Goal: Task Accomplishment & Management: Manage account settings

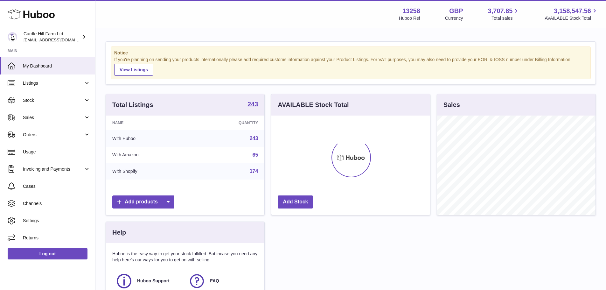
scroll to position [99, 159]
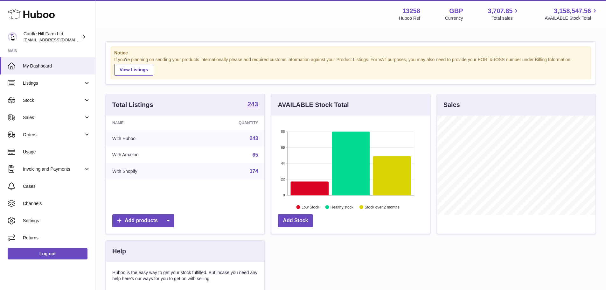
click at [346, 256] on div "Total Listings 243 Name Quantity With Huboo 243 With Amazon 65 With Shopify 174…" at bounding box center [350, 221] width 496 height 255
click at [65, 85] on span "Listings" at bounding box center [53, 83] width 61 height 6
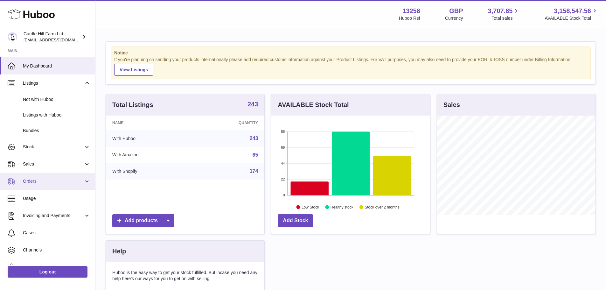
scroll to position [29, 0]
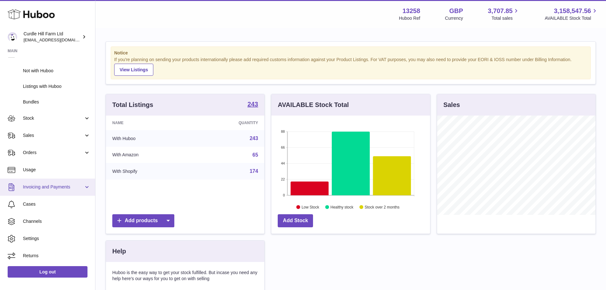
click at [54, 188] on span "Invoicing and Payments" at bounding box center [53, 187] width 61 height 6
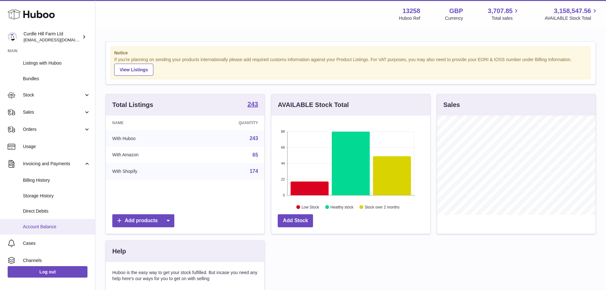
scroll to position [60, 0]
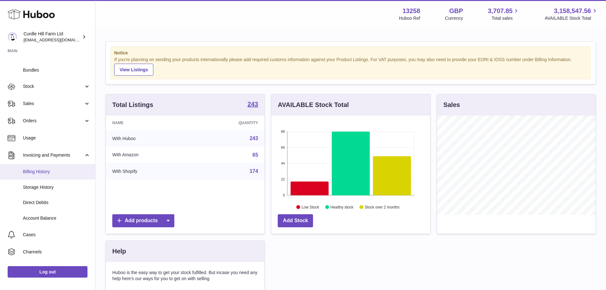
click at [54, 178] on link "Billing History" at bounding box center [47, 172] width 95 height 16
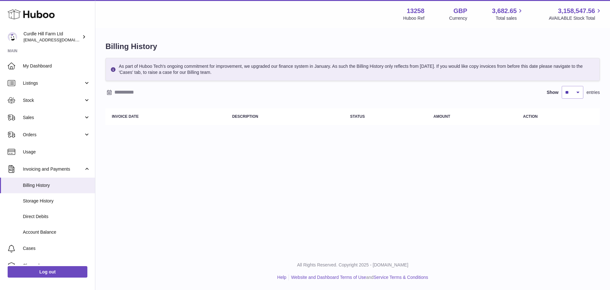
click at [286, 142] on div "Menu Huboo 13258 Huboo Ref GBP Currency 3,682.65 Total sales 3,158,547.56 AVAIL…" at bounding box center [352, 126] width 515 height 252
click at [567, 89] on select "** ** ** ***" at bounding box center [573, 92] width 22 height 13
select select "**"
click at [562, 86] on select "** ** ** ***" at bounding box center [573, 92] width 22 height 13
click at [429, 129] on div "Billing History As part of Huboo Tech's ongoing commitment for improvement, we …" at bounding box center [352, 85] width 515 height 112
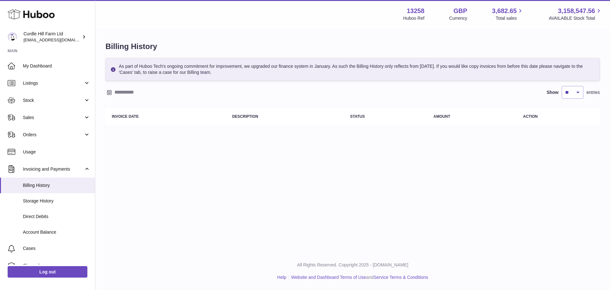
click at [342, 77] on div "As part of Huboo Tech's ongoing commitment for improvement, we upgraded our fin…" at bounding box center [353, 69] width 495 height 23
click at [299, 77] on div "As part of Huboo Tech's ongoing commitment for improvement, we upgraded our fin…" at bounding box center [353, 69] width 495 height 23
click at [327, 75] on div "As part of Huboo Tech's ongoing commitment for improvement, we upgraded our fin…" at bounding box center [353, 69] width 495 height 23
click at [394, 81] on div "As part of Huboo Tech's ongoing commitment for improvement, we upgraded our fin…" at bounding box center [353, 93] width 495 height 70
click at [149, 92] on input "text" at bounding box center [163, 92] width 99 height 10
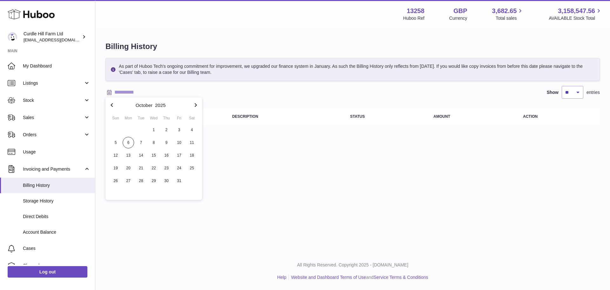
click at [237, 128] on table "Invoice Date Description Status Amount Action" at bounding box center [353, 116] width 495 height 23
click at [144, 95] on input "text" at bounding box center [163, 92] width 99 height 10
click at [155, 130] on span "1" at bounding box center [153, 129] width 11 height 11
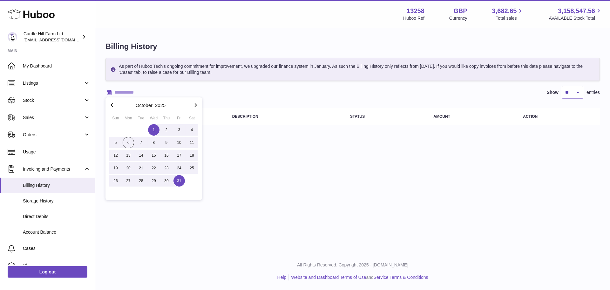
click at [179, 184] on span "31" at bounding box center [179, 180] width 11 height 11
type input "**********"
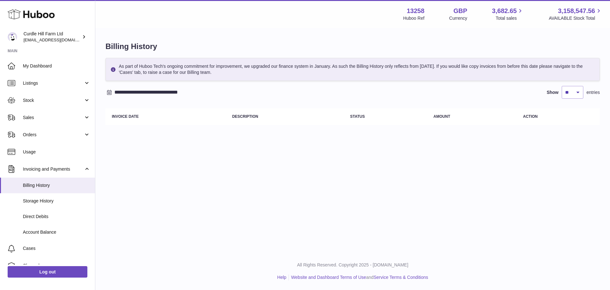
click at [261, 214] on div "**********" at bounding box center [352, 126] width 515 height 252
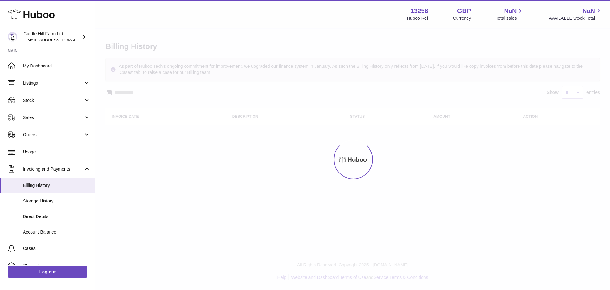
select select "**"
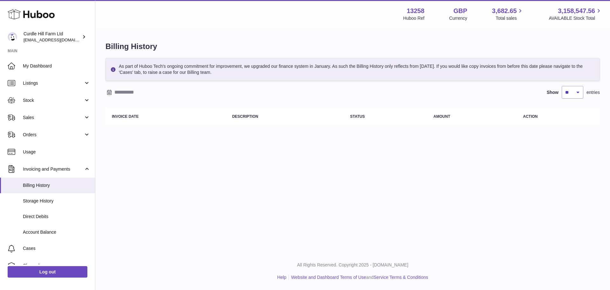
click at [328, 141] on div "Menu Huboo 13258 Huboo Ref GBP Currency 3,682.65 Total sales 3,158,547.56 AVAIL…" at bounding box center [352, 126] width 515 height 252
click at [350, 80] on div "As part of Huboo Tech's ongoing commitment for improvement, we upgraded our fin…" at bounding box center [353, 69] width 495 height 23
click at [397, 69] on div "As part of Huboo Tech's ongoing commitment for improvement, we upgraded our fin…" at bounding box center [353, 69] width 495 height 23
click at [447, 72] on div "As part of Huboo Tech's ongoing commitment for improvement, we upgraded our fin…" at bounding box center [353, 69] width 495 height 23
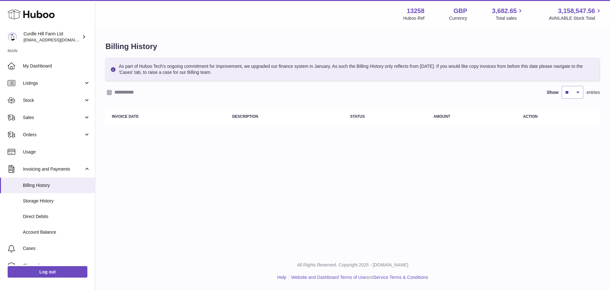
click at [447, 72] on div "As part of Huboo Tech's ongoing commitment for improvement, we upgraded our fin…" at bounding box center [353, 69] width 495 height 23
click at [408, 76] on div "As part of Huboo Tech's ongoing commitment for improvement, we upgraded our fin…" at bounding box center [353, 69] width 495 height 23
click at [214, 114] on th "Invoice Date" at bounding box center [166, 116] width 120 height 17
click at [248, 85] on div "As part of Huboo Tech's ongoing commitment for improvement, we upgraded our fin…" at bounding box center [353, 93] width 495 height 70
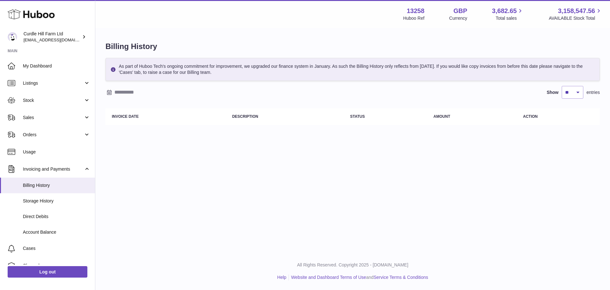
click at [351, 191] on div "Menu Huboo 13258 Huboo Ref GBP Currency 3,682.65 Total sales 3,158,547.56 AVAIL…" at bounding box center [352, 126] width 515 height 252
